Goal: Find specific page/section: Find specific page/section

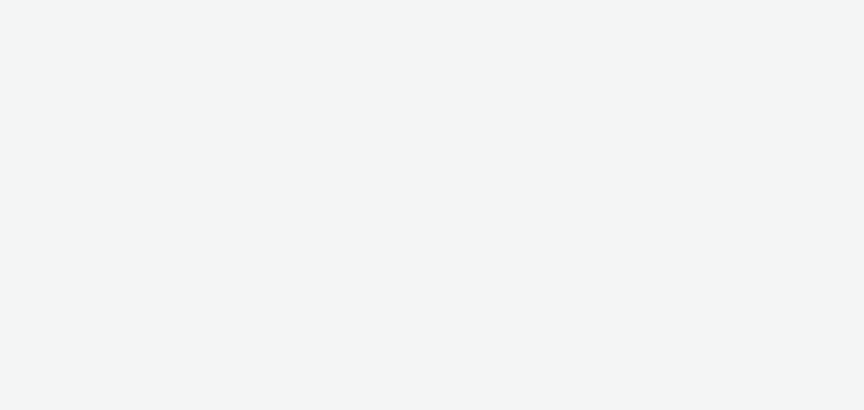
select select "79162ed7-0017-4339-93b0-3399b708648f"
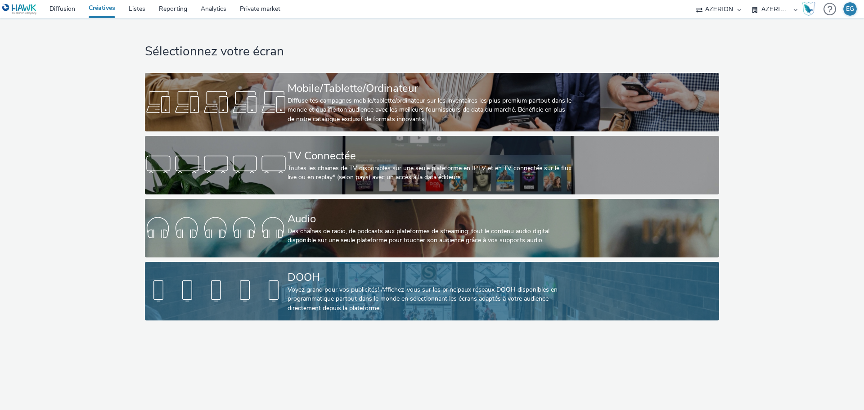
click at [340, 286] on div "Voyez grand pour vos publicités! Affichez-vous sur les principaux réseaux DOOH …" at bounding box center [429, 298] width 285 height 27
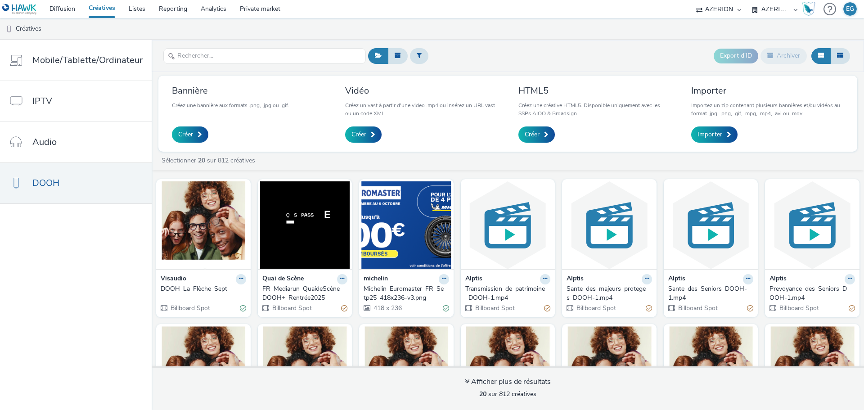
click at [569, 61] on div "Export d'ID Archiver" at bounding box center [609, 56] width 486 height 22
click at [575, 49] on div "Export d'ID Archiver" at bounding box center [609, 56] width 486 height 22
click at [583, 31] on ul "Créatives" at bounding box center [432, 29] width 864 height 22
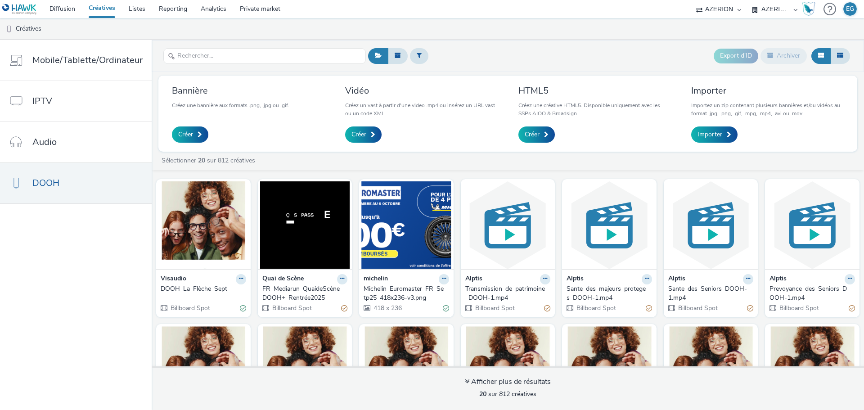
click at [583, 31] on ul "Créatives" at bounding box center [432, 29] width 864 height 22
click at [577, 47] on div "Export d'ID Archiver" at bounding box center [609, 56] width 486 height 22
click at [445, 31] on ul "Créatives" at bounding box center [432, 29] width 864 height 22
drag, startPoint x: 442, startPoint y: 28, endPoint x: 375, endPoint y: 13, distance: 68.2
click at [398, 27] on ul "Créatives" at bounding box center [432, 29] width 864 height 22
